Goal: Task Accomplishment & Management: Use online tool/utility

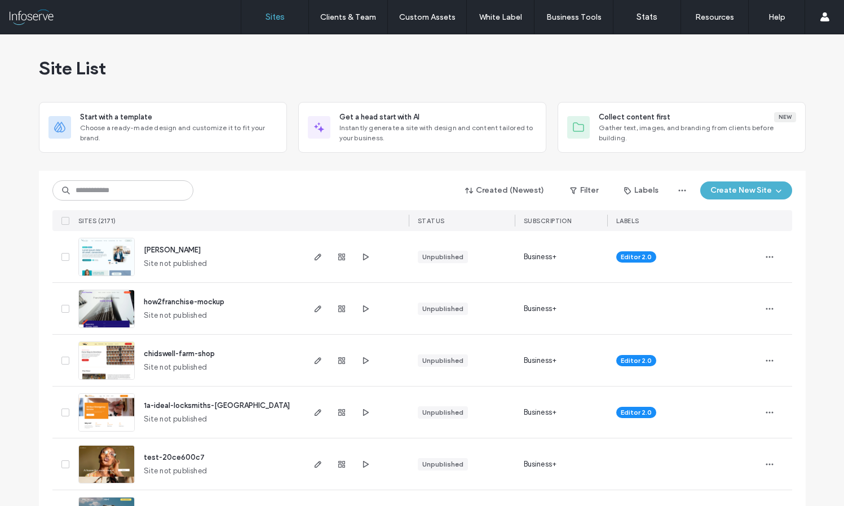
click at [758, 188] on button "Create New Site" at bounding box center [746, 190] width 92 height 18
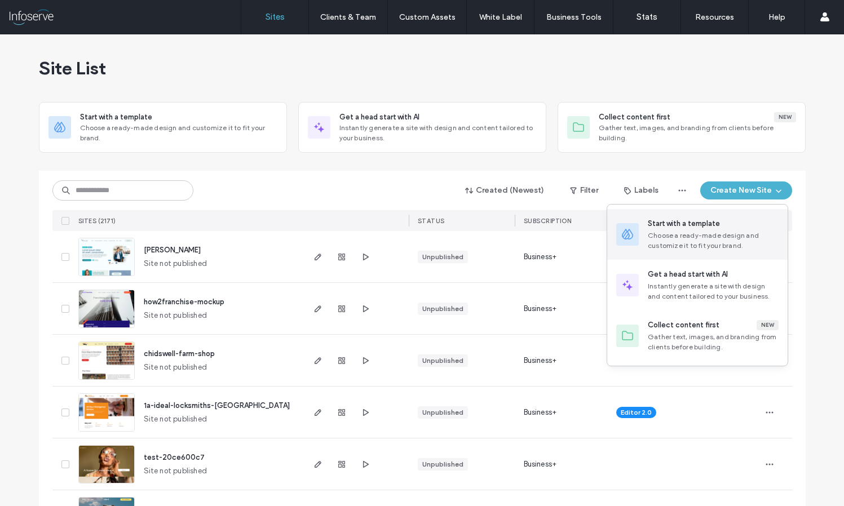
click at [696, 227] on div "Start with a template" at bounding box center [684, 223] width 72 height 11
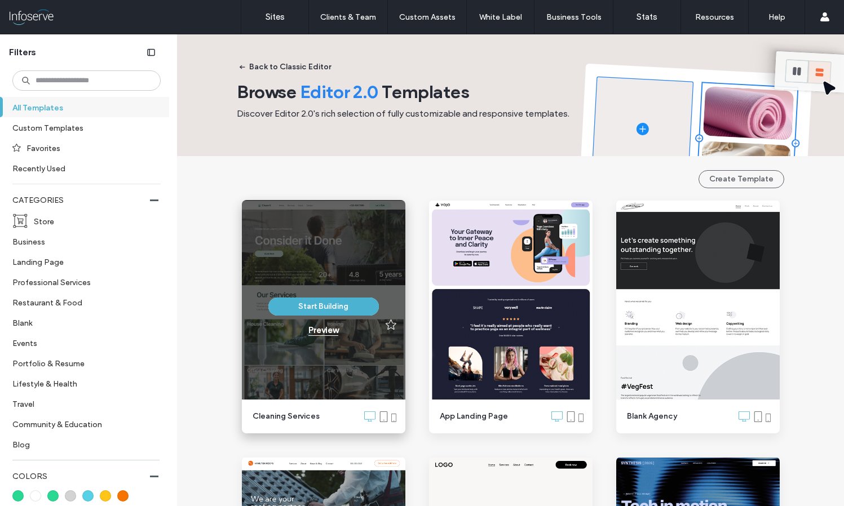
click at [320, 331] on div "Preview" at bounding box center [323, 330] width 30 height 10
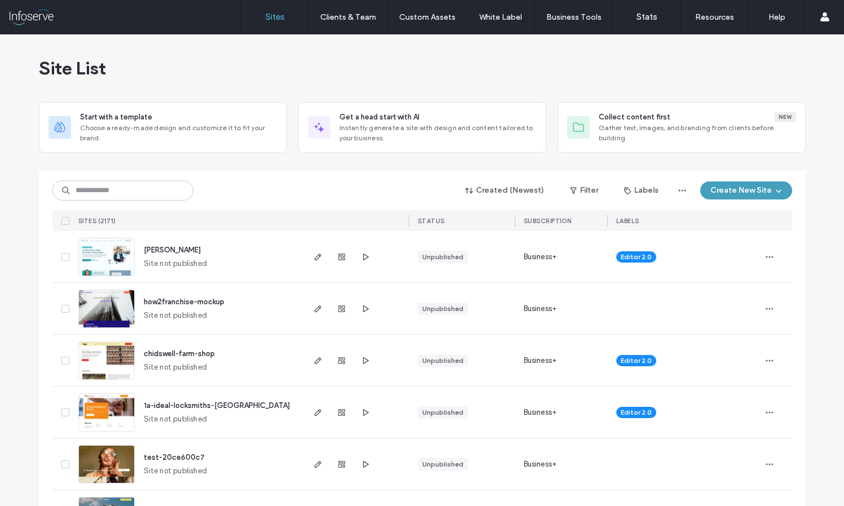
click at [735, 193] on button "Create New Site" at bounding box center [746, 190] width 92 height 18
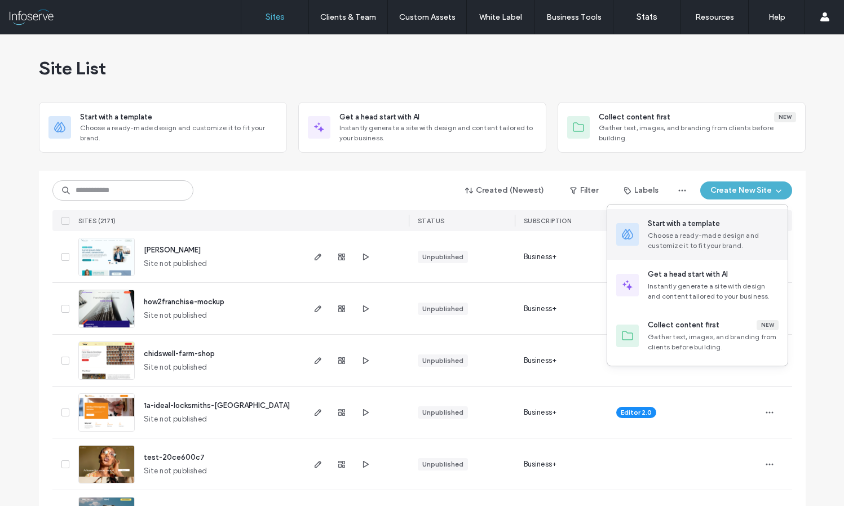
click at [665, 234] on div "Choose a ready-made design and customize it to fit your brand." at bounding box center [713, 240] width 131 height 20
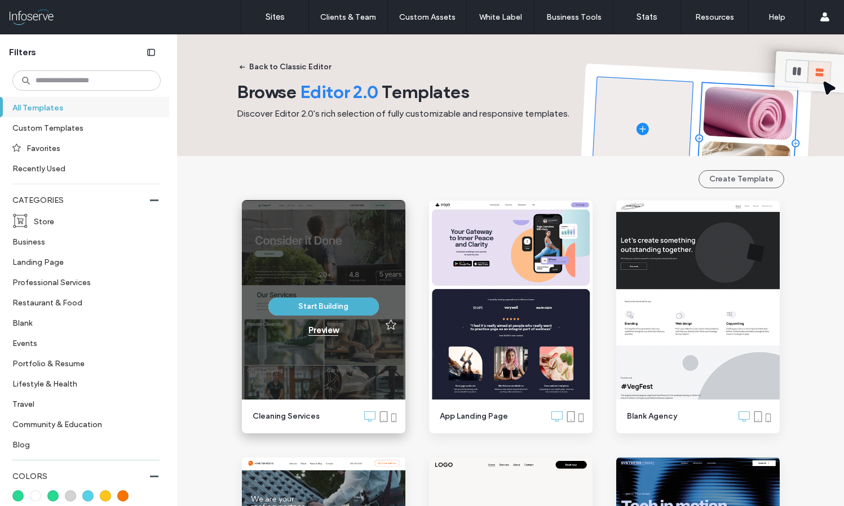
click at [316, 330] on div "Preview" at bounding box center [323, 330] width 30 height 10
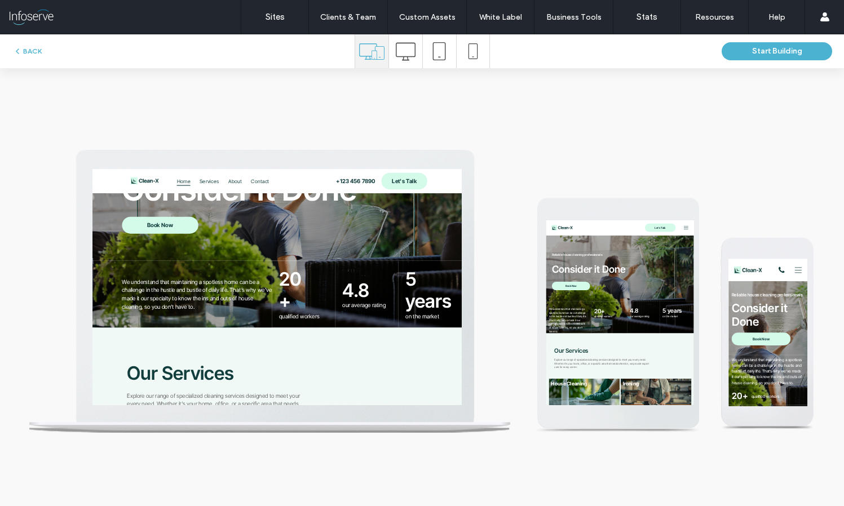
scroll to position [157, 0]
click at [404, 47] on icon at bounding box center [406, 52] width 20 height 20
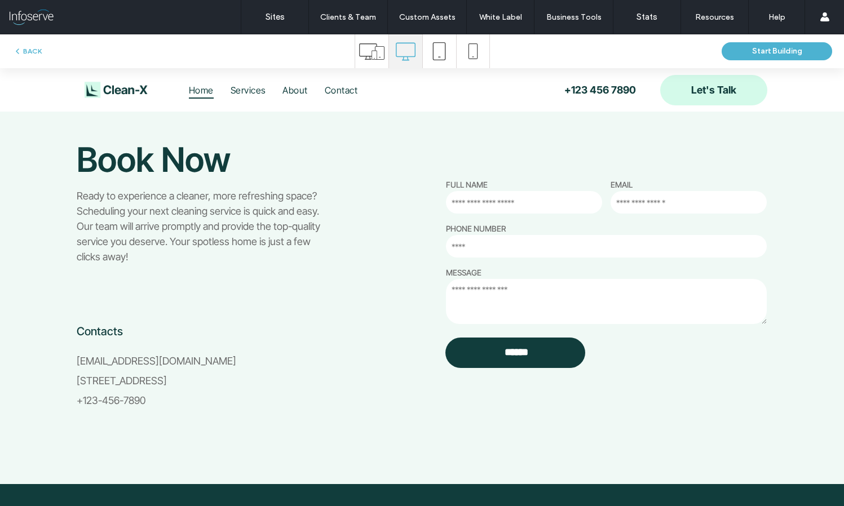
scroll to position [2481, 0]
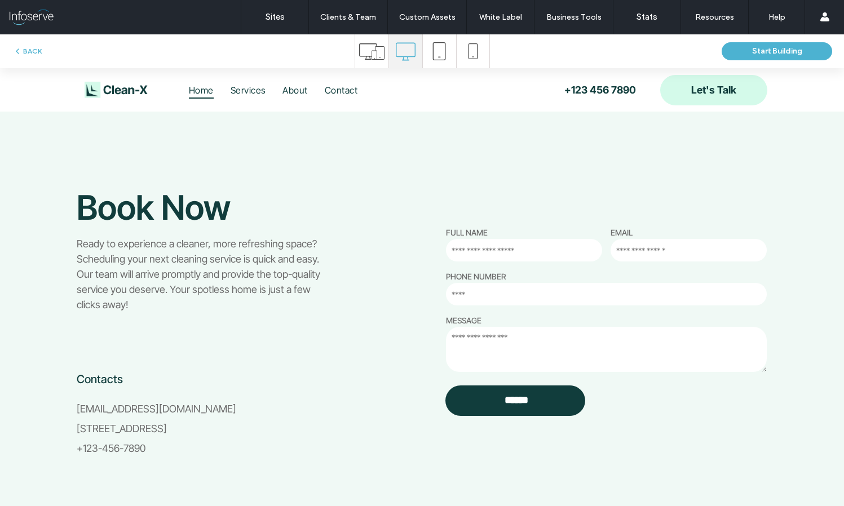
click at [482, 145] on div "Book Now Ready to experience a cleaner, more refreshing space? Scheduling your …" at bounding box center [422, 321] width 844 height 422
